Goal: Find specific page/section: Find specific page/section

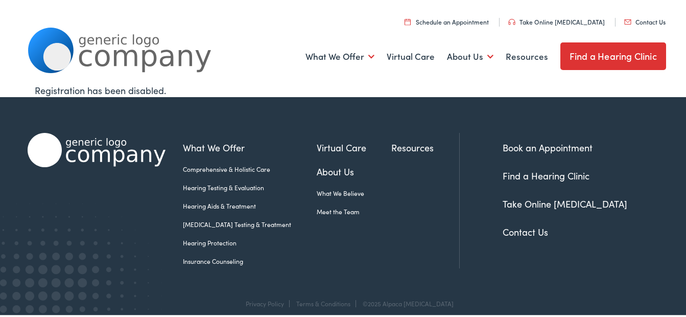
click at [510, 230] on link "Contact Us" at bounding box center [525, 230] width 45 height 13
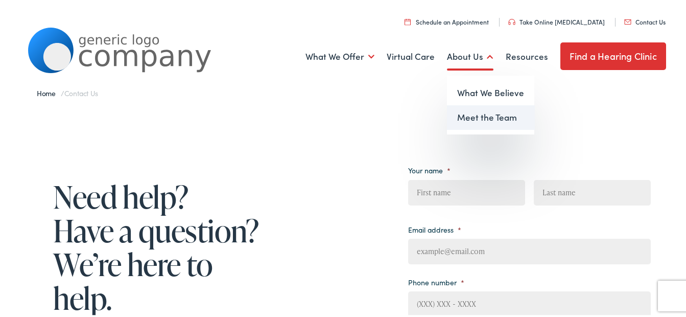
click at [469, 117] on link "Meet the Team" at bounding box center [490, 116] width 87 height 25
